Goal: Check status: Check status

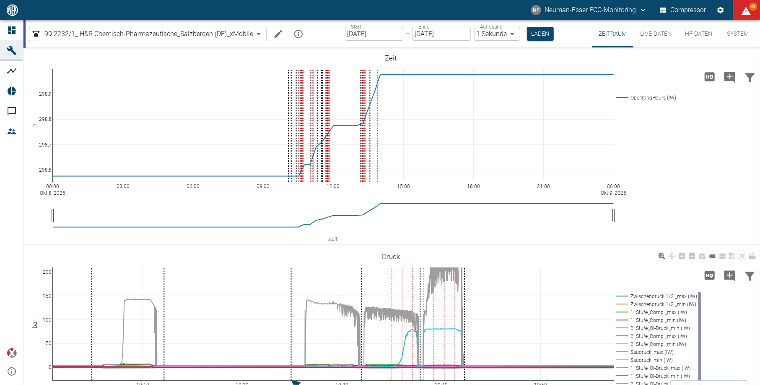
scroll to position [60, 0]
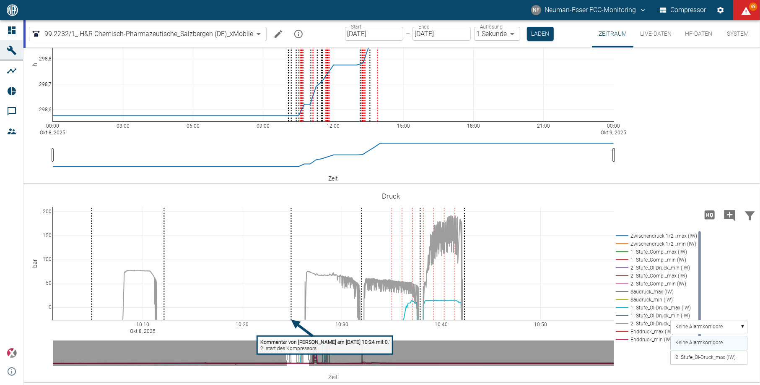
drag, startPoint x: 47, startPoint y: 221, endPoint x: 47, endPoint y: 252, distance: 31.9
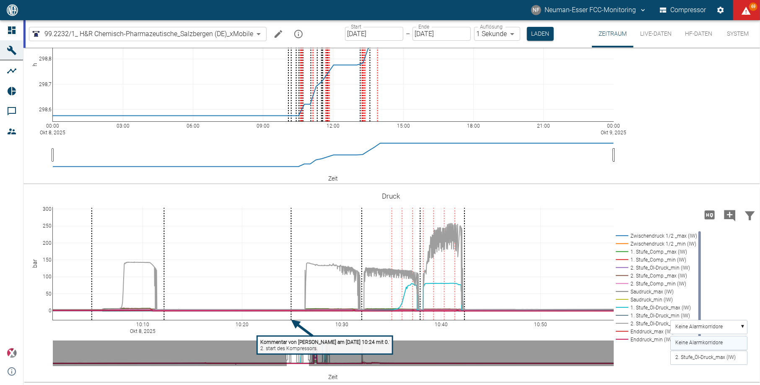
drag, startPoint x: 50, startPoint y: 212, endPoint x: 47, endPoint y: 245, distance: 32.9
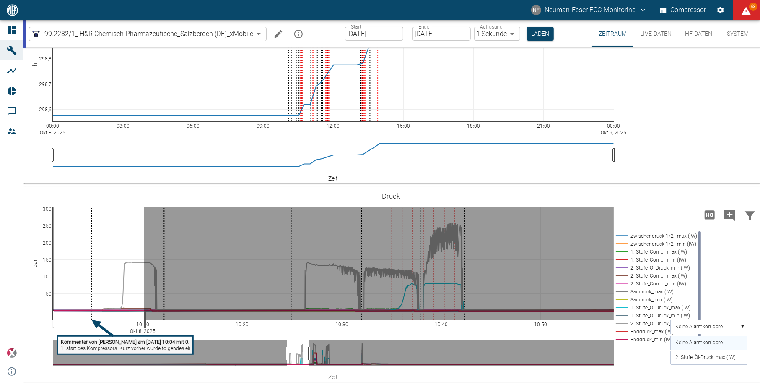
drag, startPoint x: 55, startPoint y: 319, endPoint x: 144, endPoint y: 339, distance: 91.9
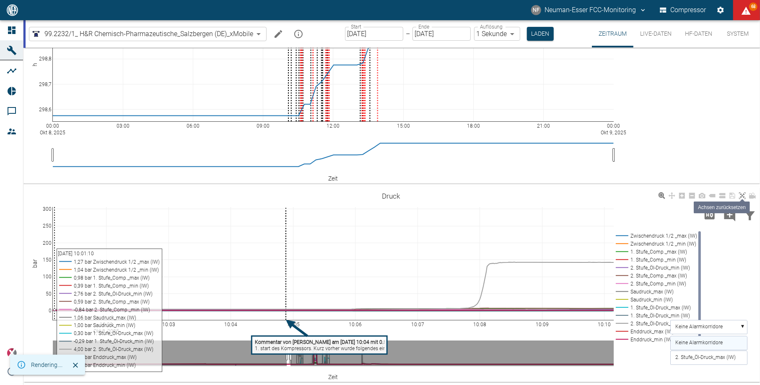
click at [743, 195] on icon at bounding box center [742, 195] width 7 height 7
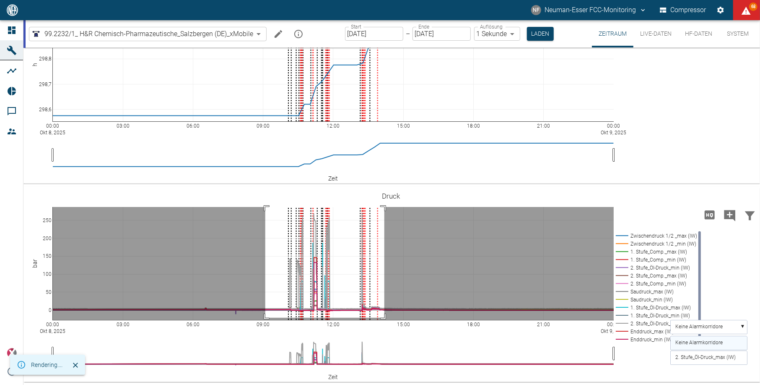
drag, startPoint x: 265, startPoint y: 207, endPoint x: 385, endPoint y: 317, distance: 162.6
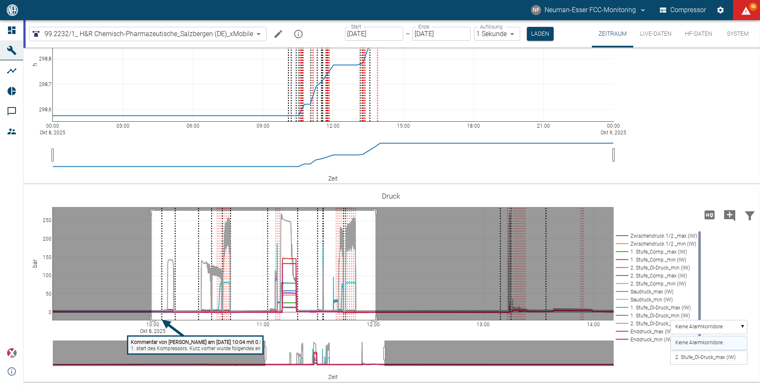
drag, startPoint x: 152, startPoint y: 211, endPoint x: 405, endPoint y: 379, distance: 304.1
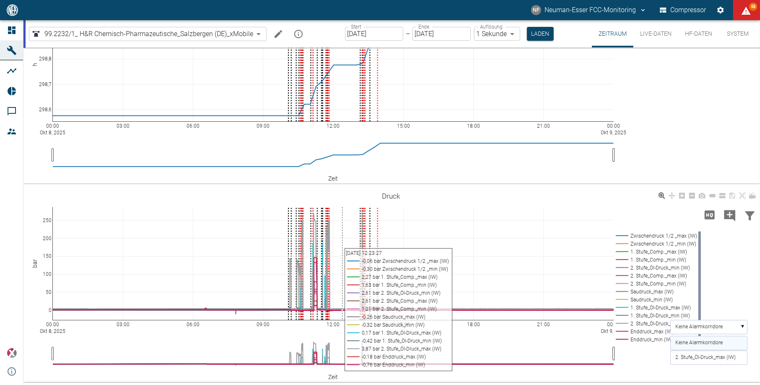
drag, startPoint x: 387, startPoint y: 275, endPoint x: 343, endPoint y: 314, distance: 58.2
click at [343, 314] on div "00:00 Okt 8, 2025 03:00 06:00 09:00 12:00 15:00 18:00 21:00 00:00 Okt 9, 2025 0…" at bounding box center [390, 284] width 735 height 189
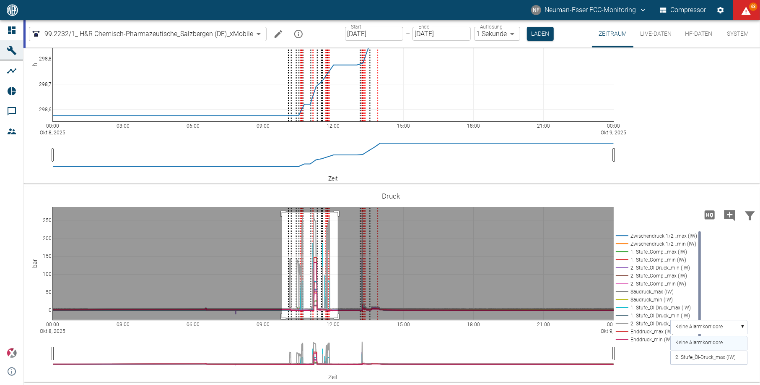
drag, startPoint x: 282, startPoint y: 212, endPoint x: 338, endPoint y: 317, distance: 119.1
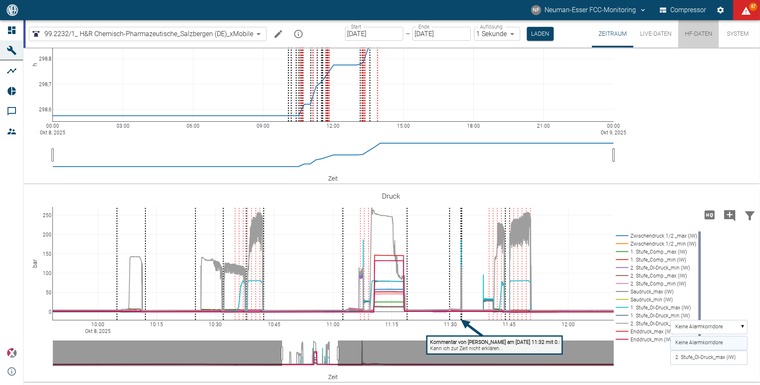
click at [703, 35] on button "HF-Daten" at bounding box center [698, 33] width 41 height 27
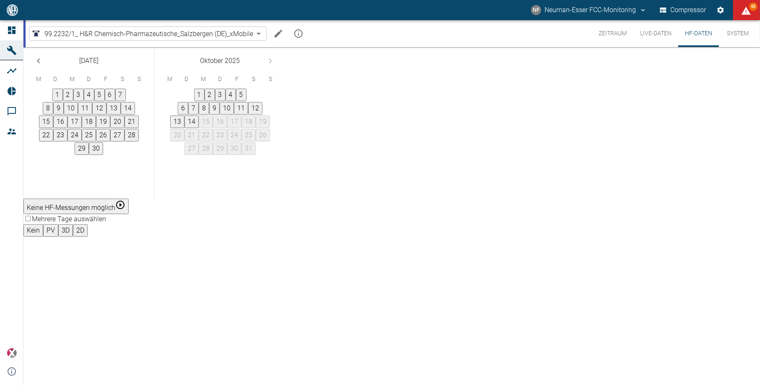
click at [209, 114] on button "8" at bounding box center [204, 108] width 10 height 13
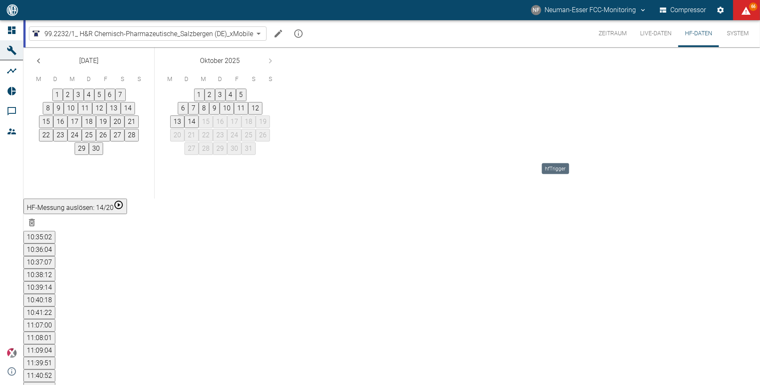
click at [548, 166] on div "hfTrigger" at bounding box center [555, 168] width 27 height 11
click at [564, 168] on div "hfTrigger" at bounding box center [555, 168] width 27 height 11
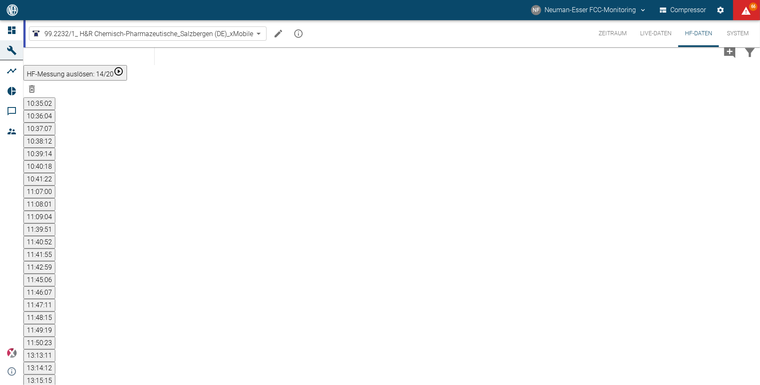
scroll to position [135, 0]
drag, startPoint x: 497, startPoint y: 170, endPoint x: 446, endPoint y: 277, distance: 118.2
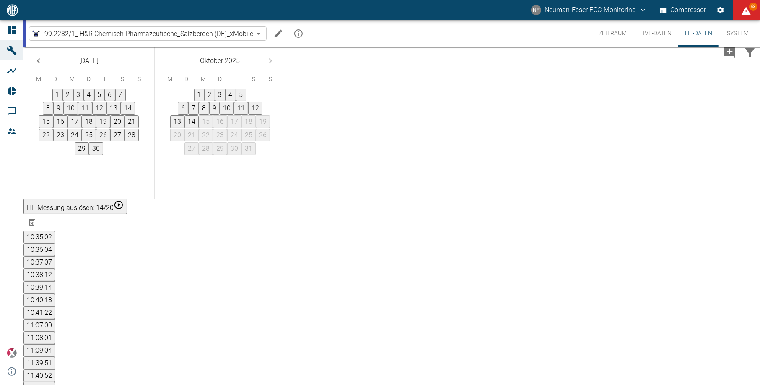
drag, startPoint x: 273, startPoint y: 242, endPoint x: 372, endPoint y: 267, distance: 102.1
drag, startPoint x: 708, startPoint y: 143, endPoint x: 572, endPoint y: 177, distance: 140.6
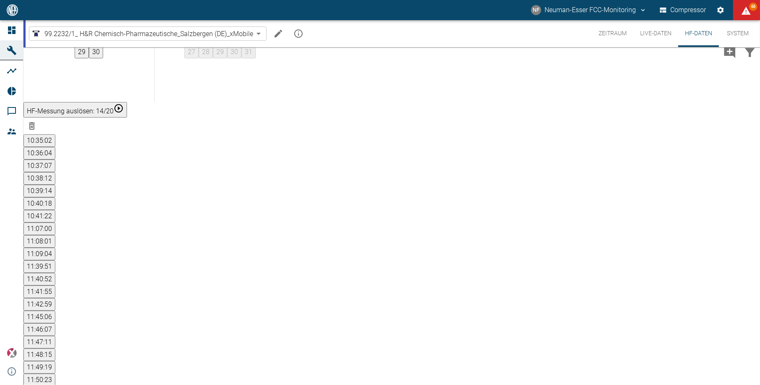
scroll to position [135, 0]
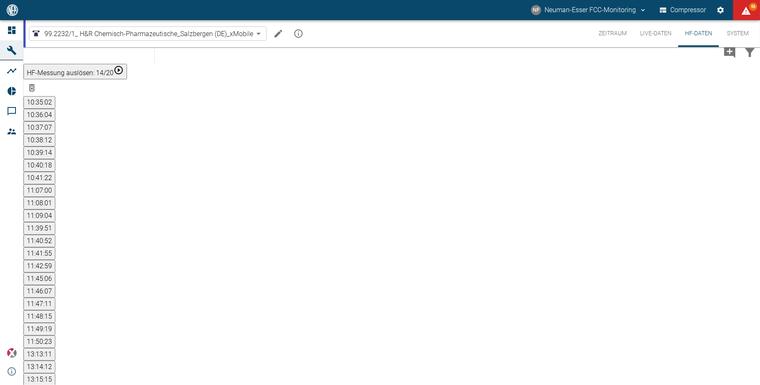
drag, startPoint x: 450, startPoint y: 180, endPoint x: 390, endPoint y: 283, distance: 119.4
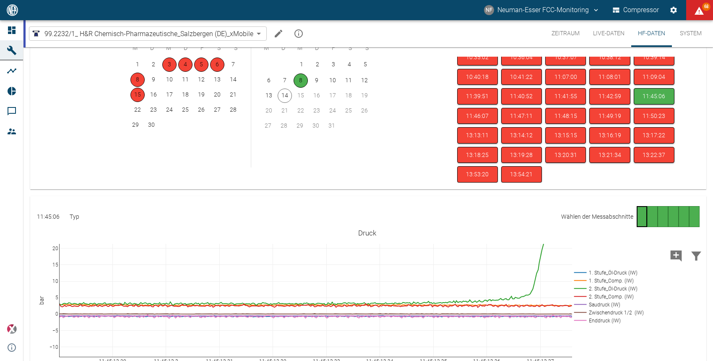
scroll to position [57, 0]
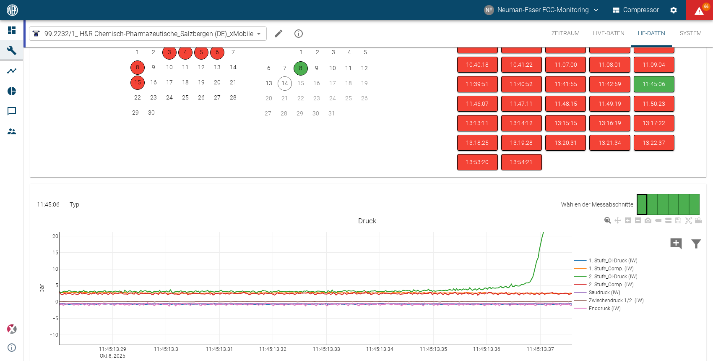
click at [621, 256] on rect at bounding box center [608, 284] width 73 height 60
click at [621, 257] on rect at bounding box center [607, 260] width 70 height 8
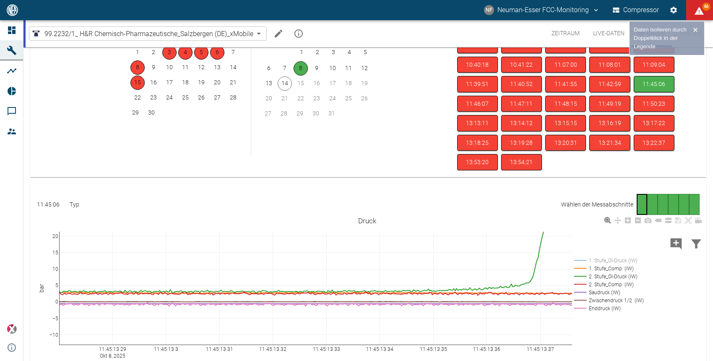
click at [602, 270] on rect at bounding box center [607, 268] width 70 height 8
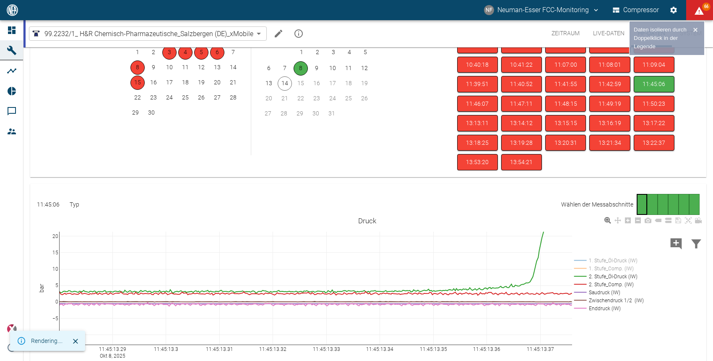
click at [600, 290] on rect at bounding box center [607, 292] width 70 height 8
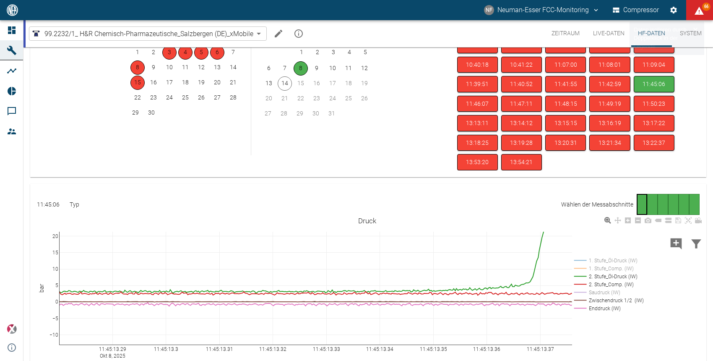
click at [601, 299] on rect at bounding box center [607, 300] width 70 height 8
click at [599, 307] on rect at bounding box center [607, 308] width 70 height 8
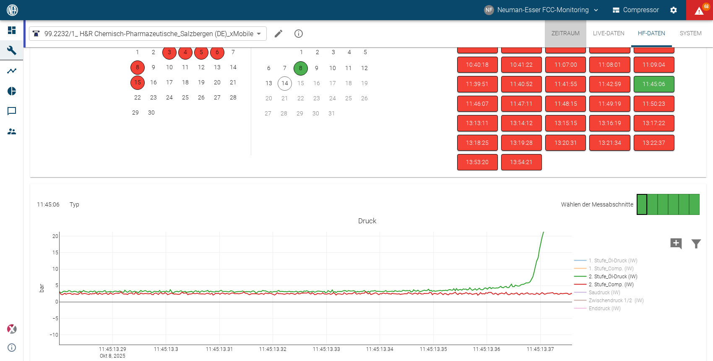
click at [569, 37] on button "Zeitraum" at bounding box center [566, 33] width 42 height 27
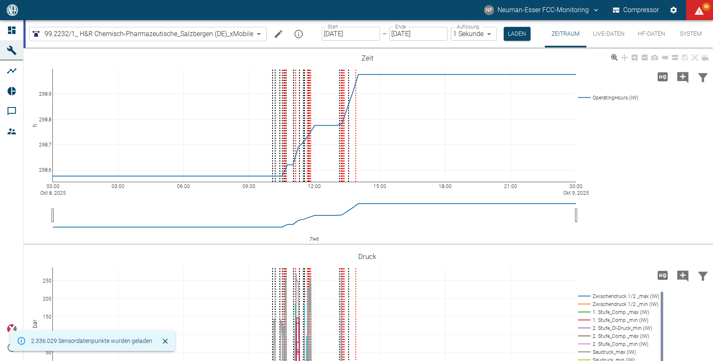
scroll to position [84, 0]
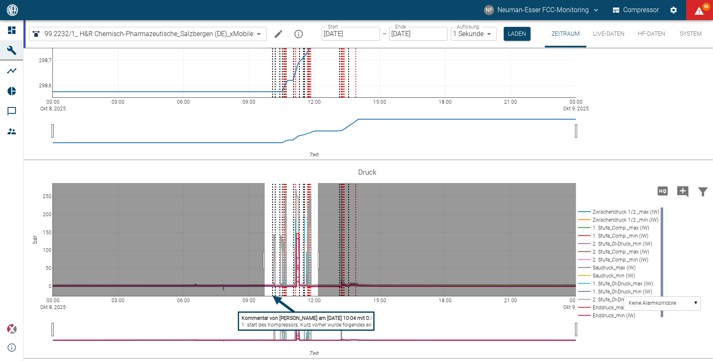
drag, startPoint x: 265, startPoint y: 260, endPoint x: 318, endPoint y: 260, distance: 53.3
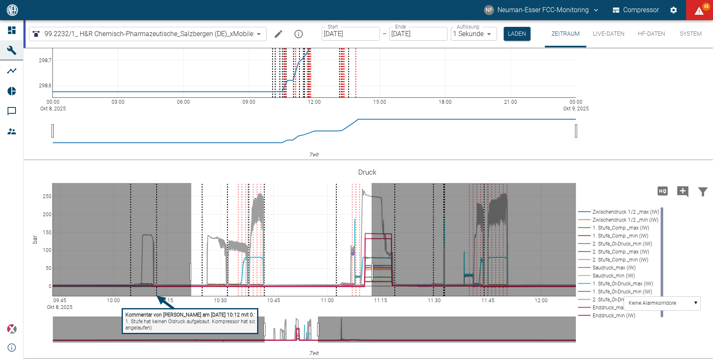
drag, startPoint x: 191, startPoint y: 271, endPoint x: 372, endPoint y: 271, distance: 180.3
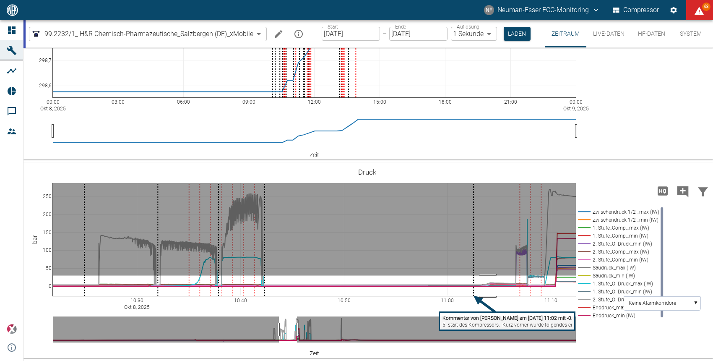
drag, startPoint x: 488, startPoint y: 275, endPoint x: 488, endPoint y: 296, distance: 20.5
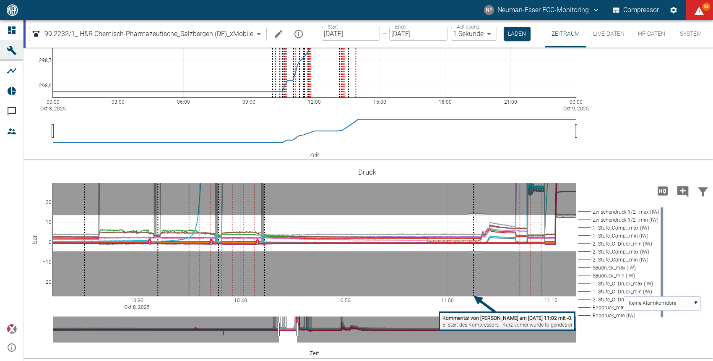
drag, startPoint x: 476, startPoint y: 215, endPoint x: 470, endPoint y: 251, distance: 36.5
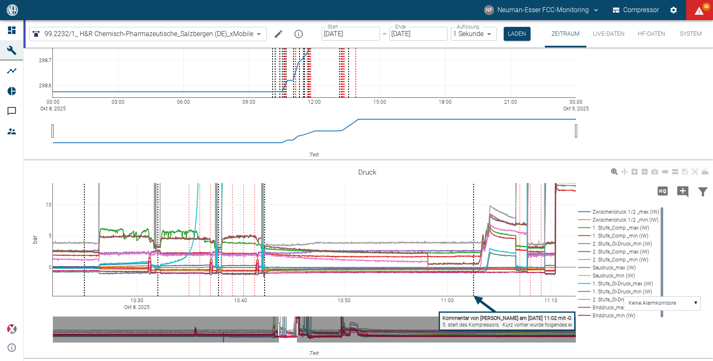
click at [601, 212] on rect at bounding box center [617, 212] width 83 height 8
click at [603, 221] on rect at bounding box center [617, 220] width 83 height 8
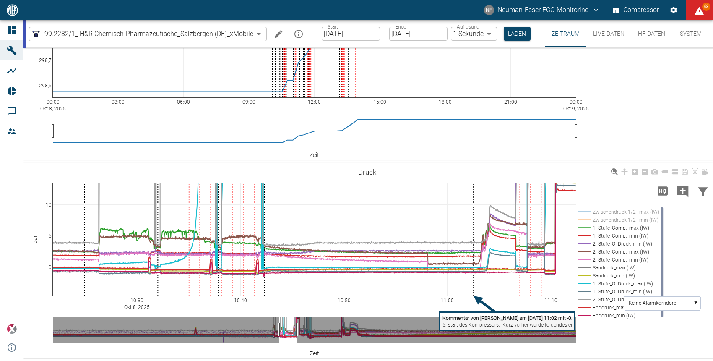
click at [608, 243] on rect at bounding box center [617, 243] width 83 height 8
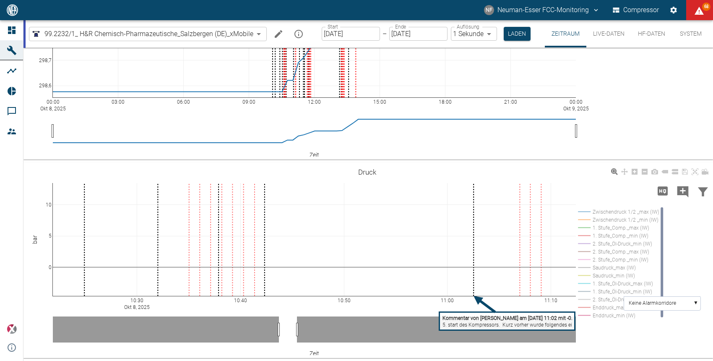
click at [608, 243] on rect at bounding box center [617, 243] width 83 height 8
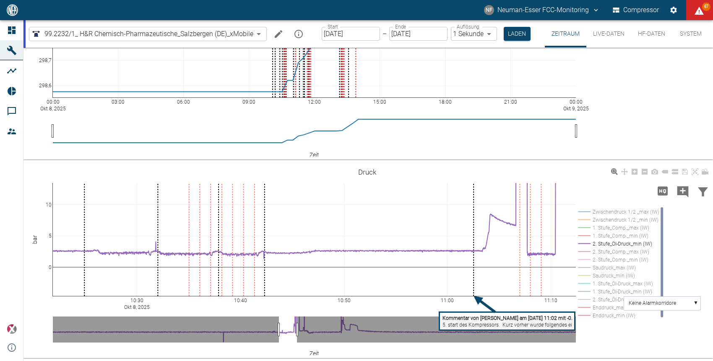
click at [609, 250] on rect at bounding box center [617, 251] width 83 height 8
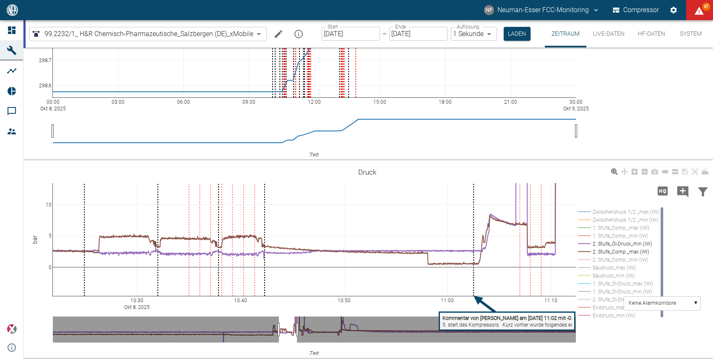
click at [611, 258] on rect at bounding box center [617, 259] width 83 height 8
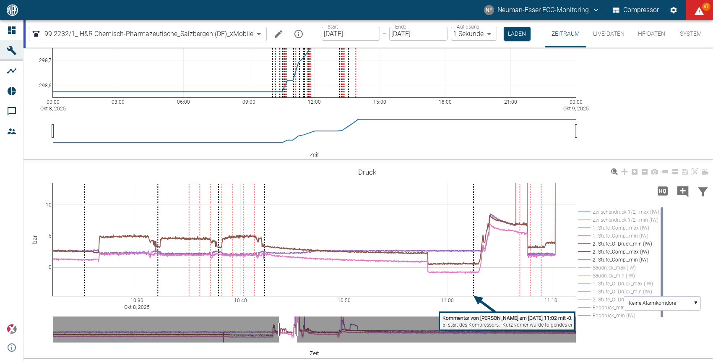
click at [612, 300] on rect at bounding box center [617, 299] width 83 height 8
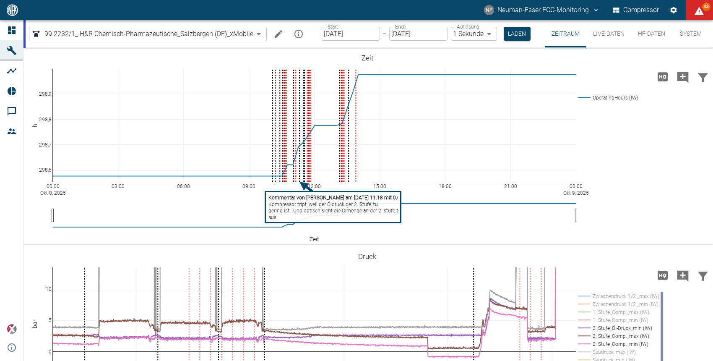
scroll to position [84, 0]
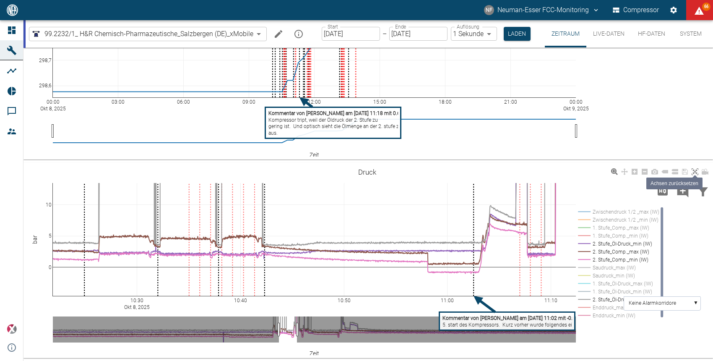
click at [695, 171] on icon at bounding box center [694, 171] width 7 height 7
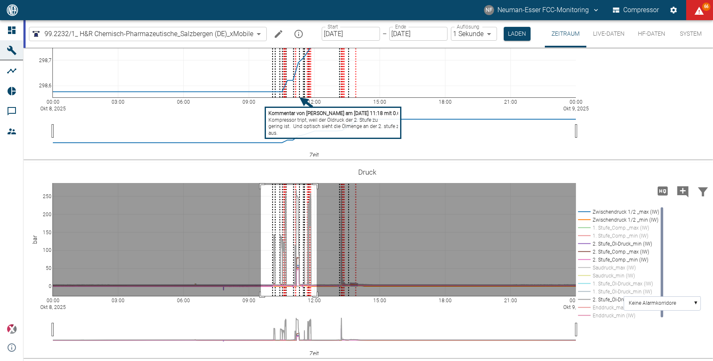
drag, startPoint x: 261, startPoint y: 185, endPoint x: 317, endPoint y: 299, distance: 127.3
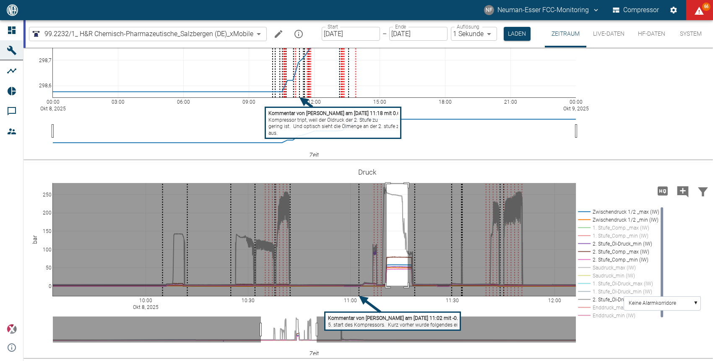
drag, startPoint x: 387, startPoint y: 184, endPoint x: 408, endPoint y: 286, distance: 104.4
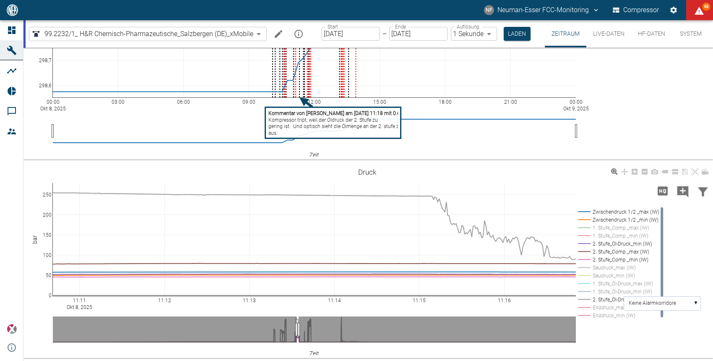
click at [627, 257] on rect at bounding box center [617, 259] width 83 height 8
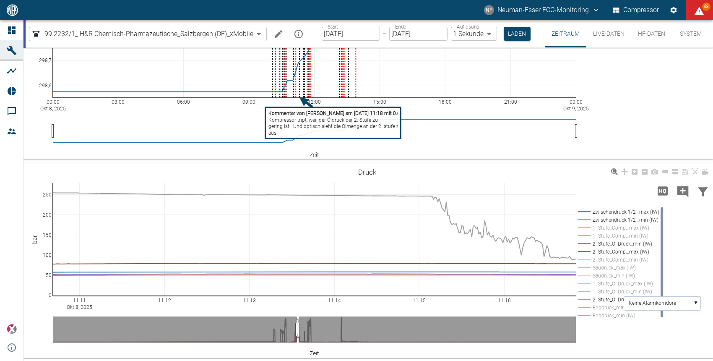
click at [627, 257] on rect at bounding box center [617, 259] width 83 height 8
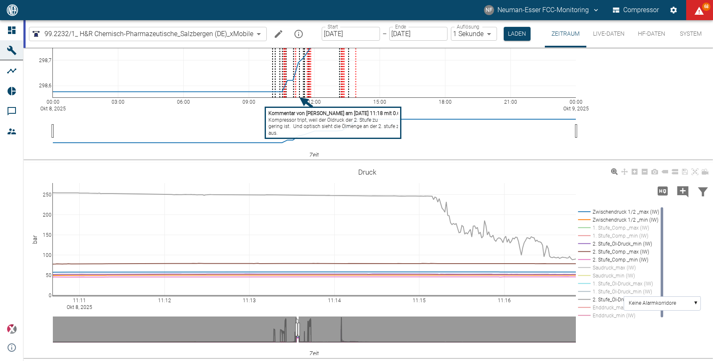
click at [627, 250] on rect at bounding box center [617, 251] width 83 height 8
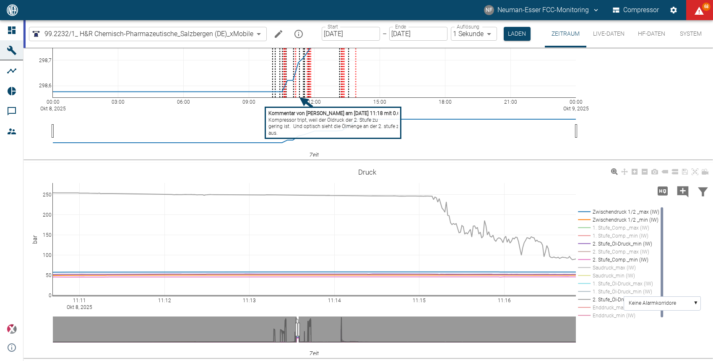
click at [627, 250] on rect at bounding box center [617, 251] width 83 height 8
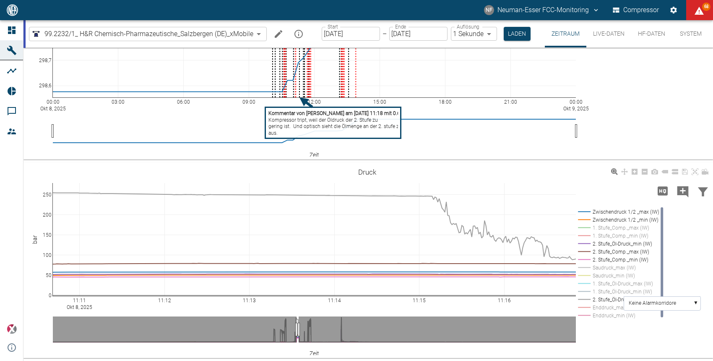
click at [629, 240] on rect at bounding box center [617, 243] width 83 height 8
click at [629, 242] on rect at bounding box center [617, 243] width 83 height 8
click at [602, 298] on rect at bounding box center [617, 299] width 83 height 8
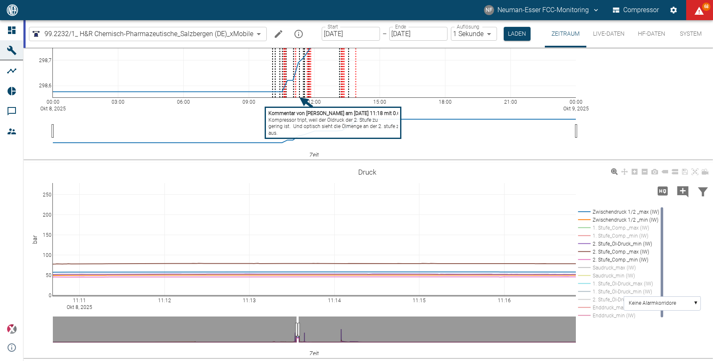
click at [602, 298] on rect at bounding box center [617, 299] width 83 height 8
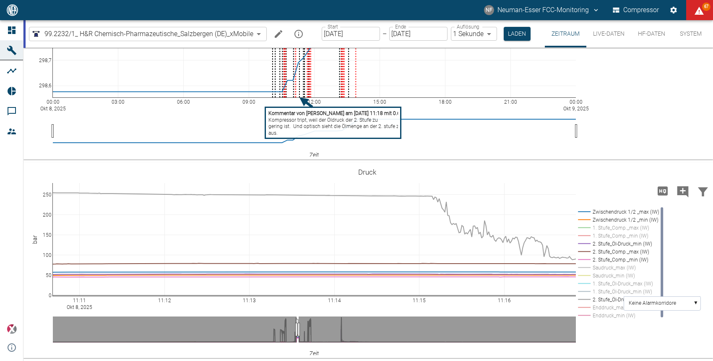
drag, startPoint x: 694, startPoint y: 173, endPoint x: 676, endPoint y: 181, distance: 20.3
click at [694, 173] on icon at bounding box center [694, 171] width 7 height 7
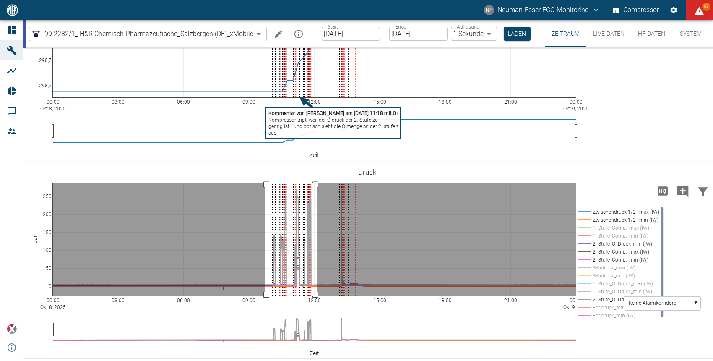
drag, startPoint x: 317, startPoint y: 183, endPoint x: 265, endPoint y: 319, distance: 145.9
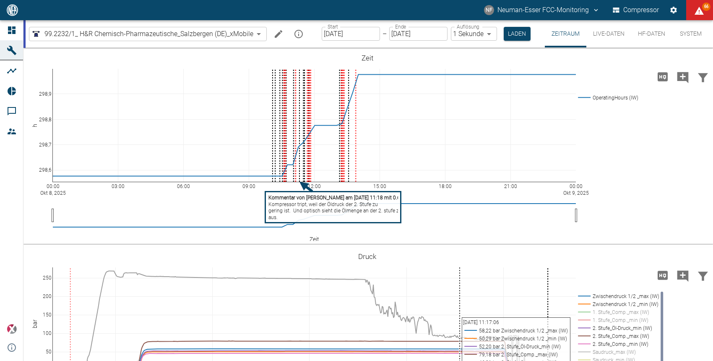
scroll to position [84, 0]
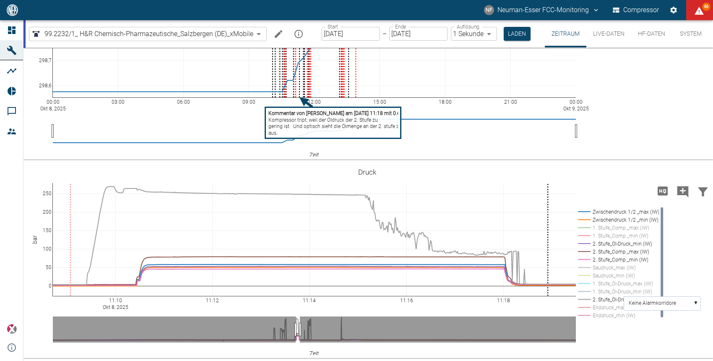
click at [313, 130] on rect at bounding box center [332, 122] width 135 height 31
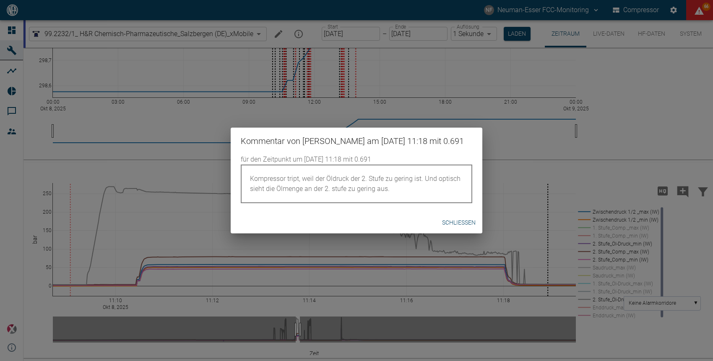
click at [453, 218] on button "Schließen" at bounding box center [459, 223] width 40 height 16
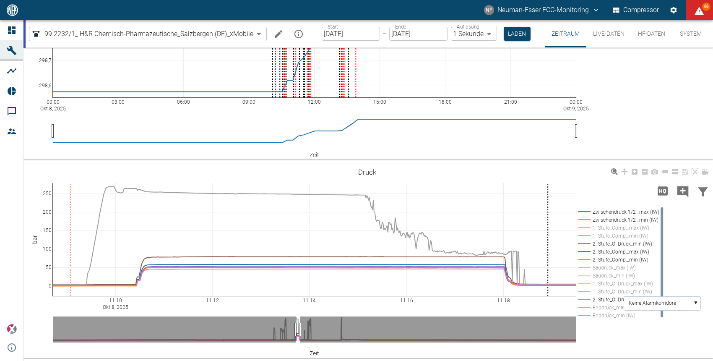
click at [595, 226] on rect at bounding box center [617, 228] width 83 height 8
click at [600, 236] on rect at bounding box center [617, 235] width 83 height 8
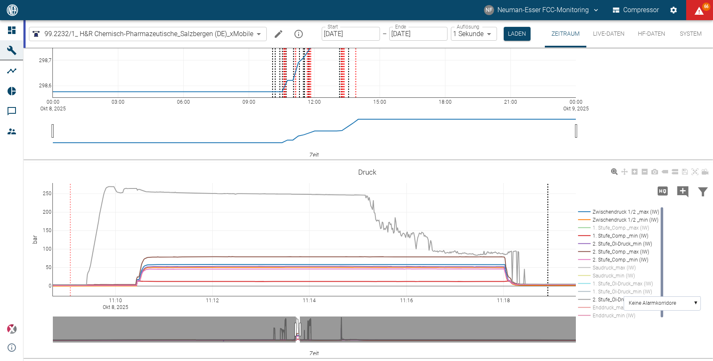
click at [601, 219] on rect at bounding box center [617, 220] width 83 height 8
click at [602, 226] on rect at bounding box center [617, 228] width 83 height 8
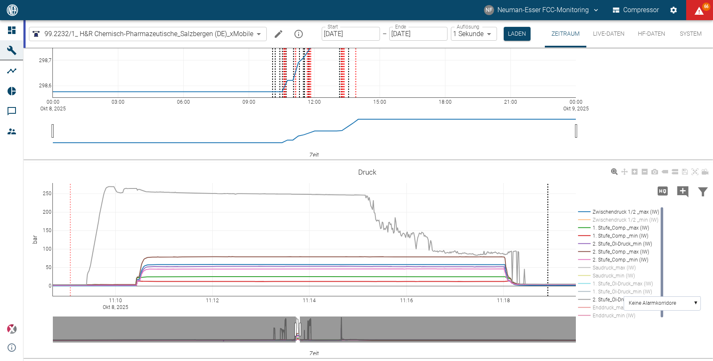
click at [603, 221] on rect at bounding box center [617, 220] width 83 height 8
click at [609, 277] on rect at bounding box center [617, 275] width 83 height 8
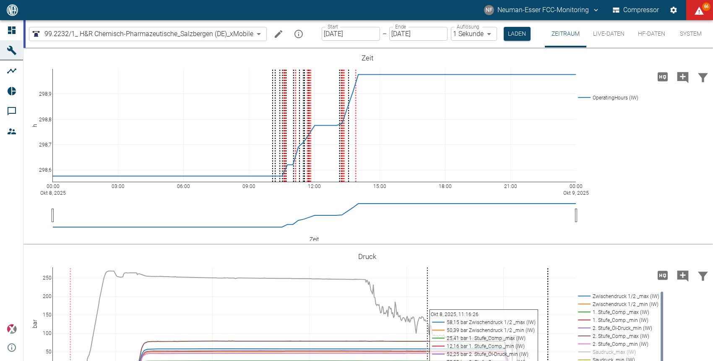
scroll to position [84, 0]
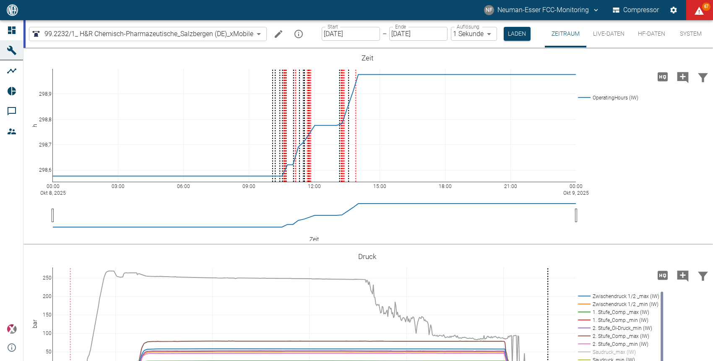
scroll to position [84, 0]
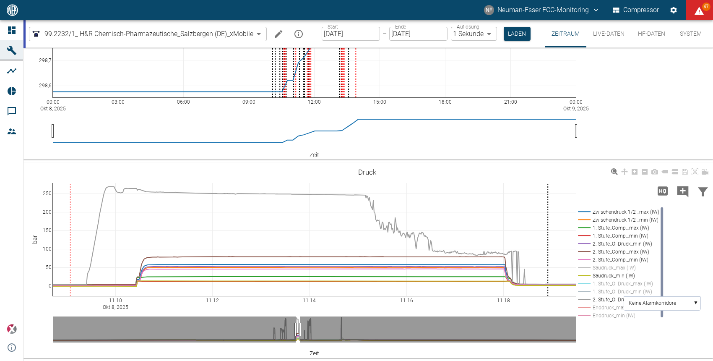
click at [610, 306] on rect at bounding box center [617, 307] width 83 height 8
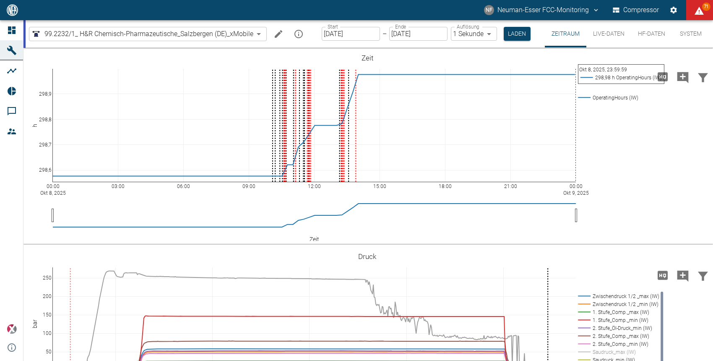
scroll to position [84, 0]
